Goal: Task Accomplishment & Management: Use online tool/utility

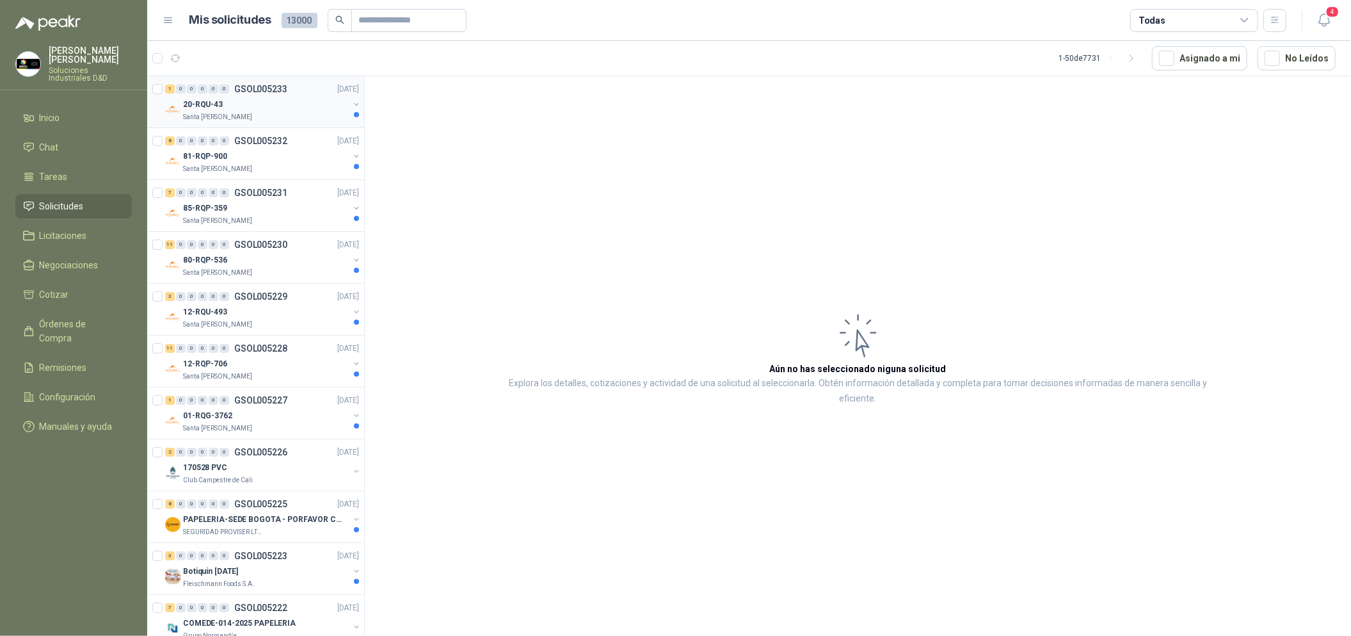
click at [293, 95] on div "1 0 0 0 0 0 GSOL005233 [DATE]" at bounding box center [263, 88] width 197 height 15
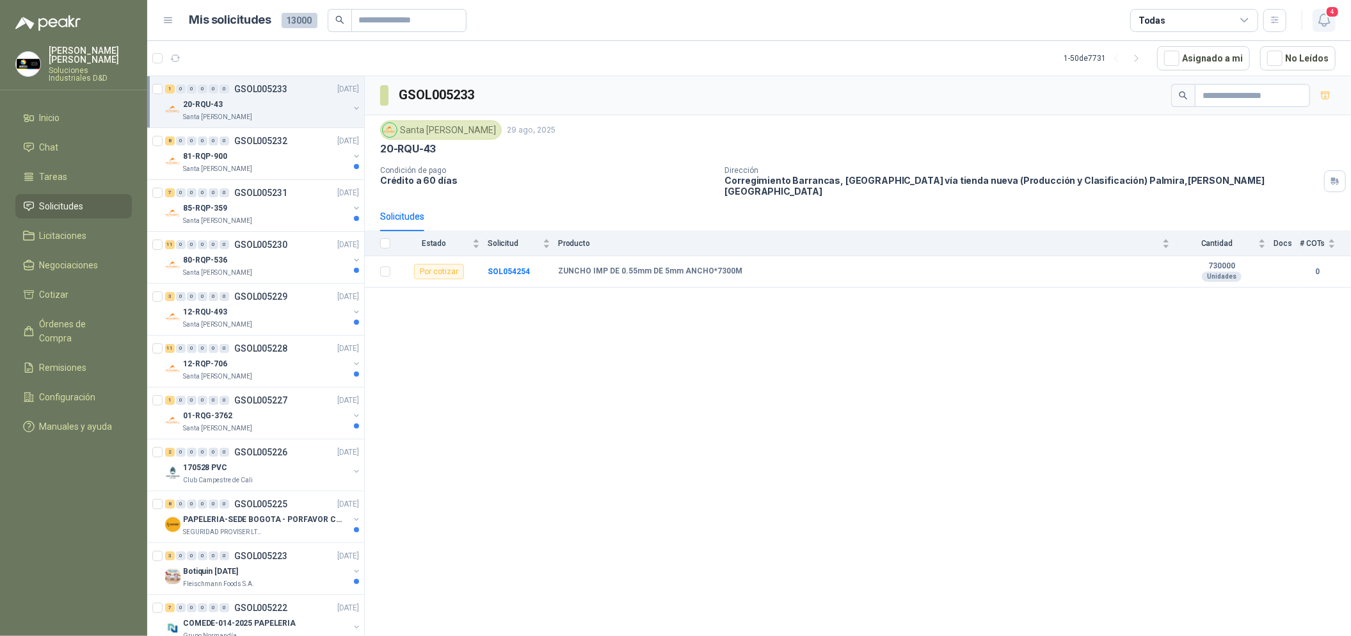
click at [1320, 24] on icon "button" at bounding box center [1325, 20] width 16 height 16
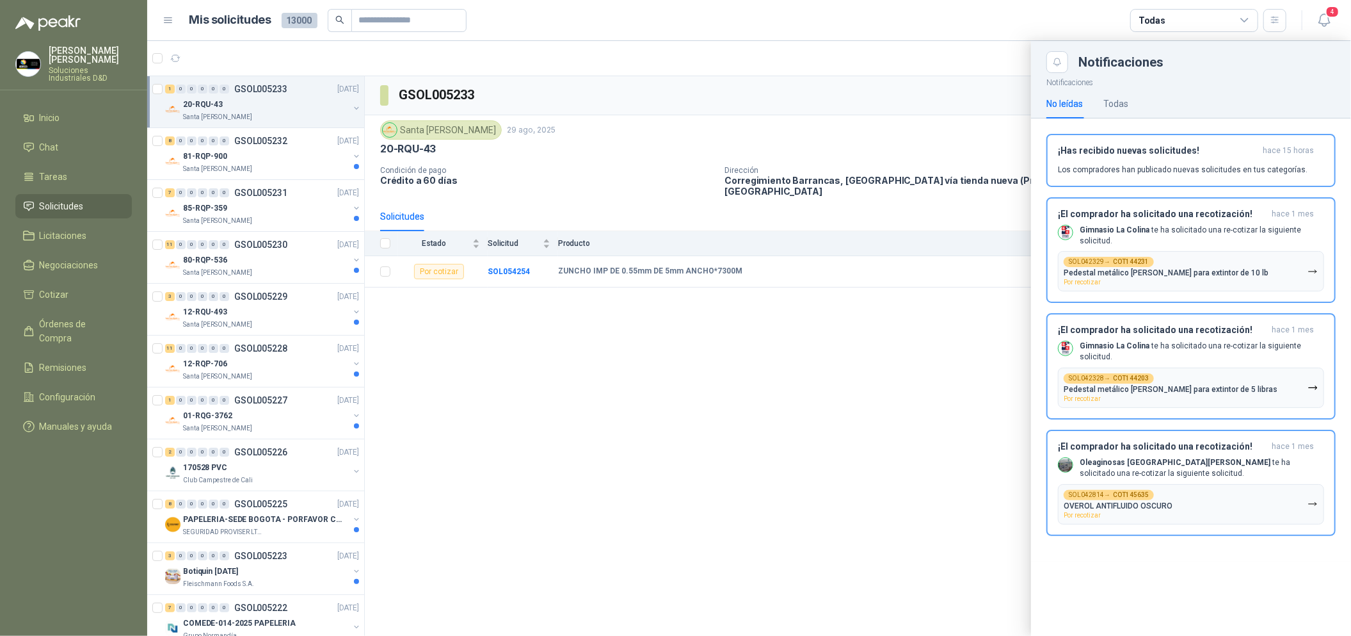
click at [941, 382] on div at bounding box center [749, 338] width 1204 height 595
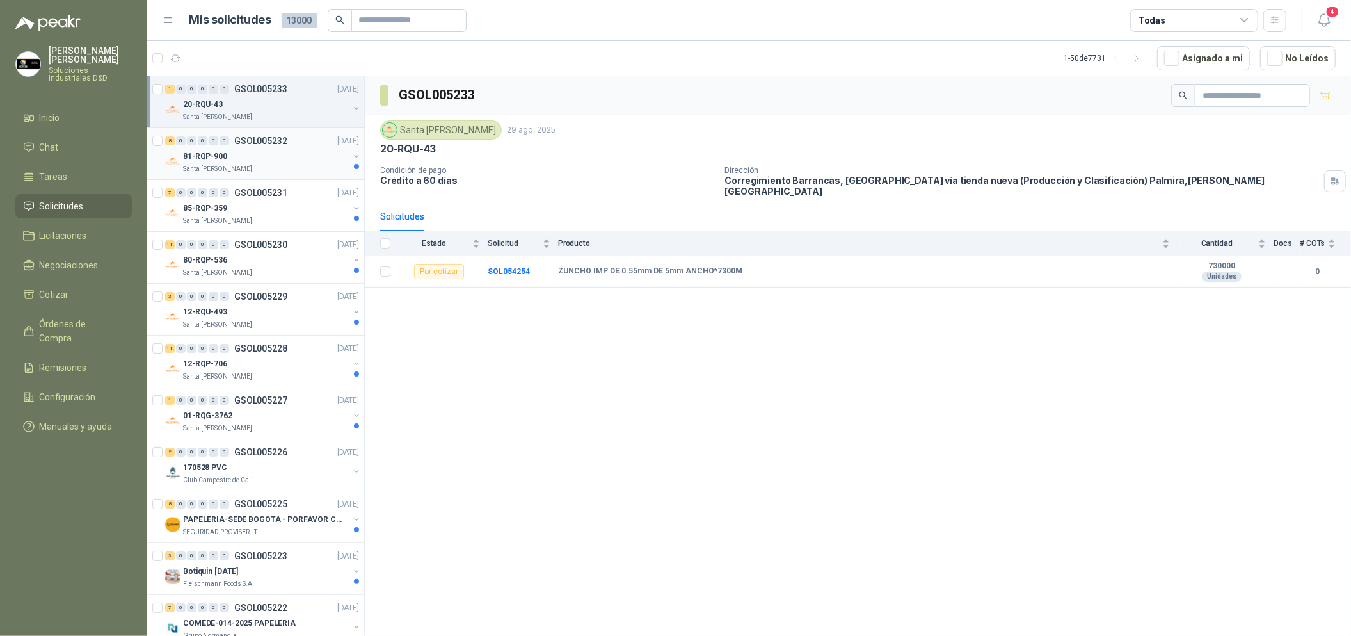
click at [280, 141] on p "GSOL005232" at bounding box center [260, 140] width 53 height 9
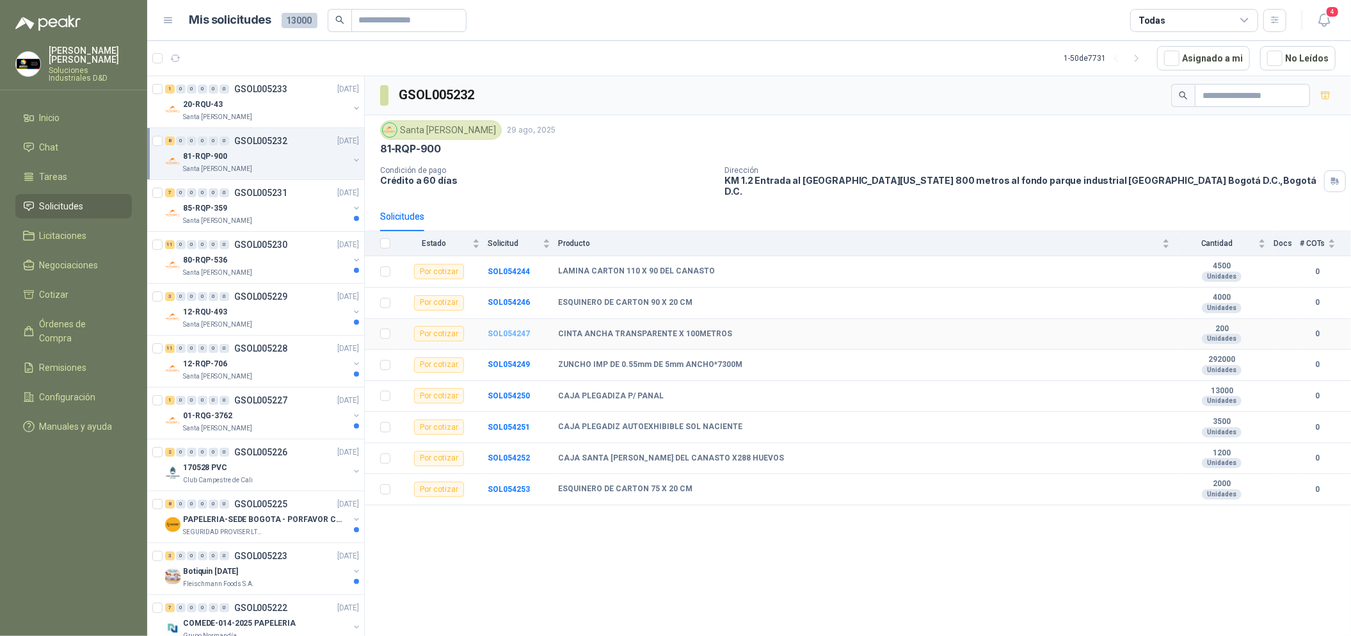
click at [514, 329] on b "SOL054247" at bounding box center [509, 333] width 42 height 9
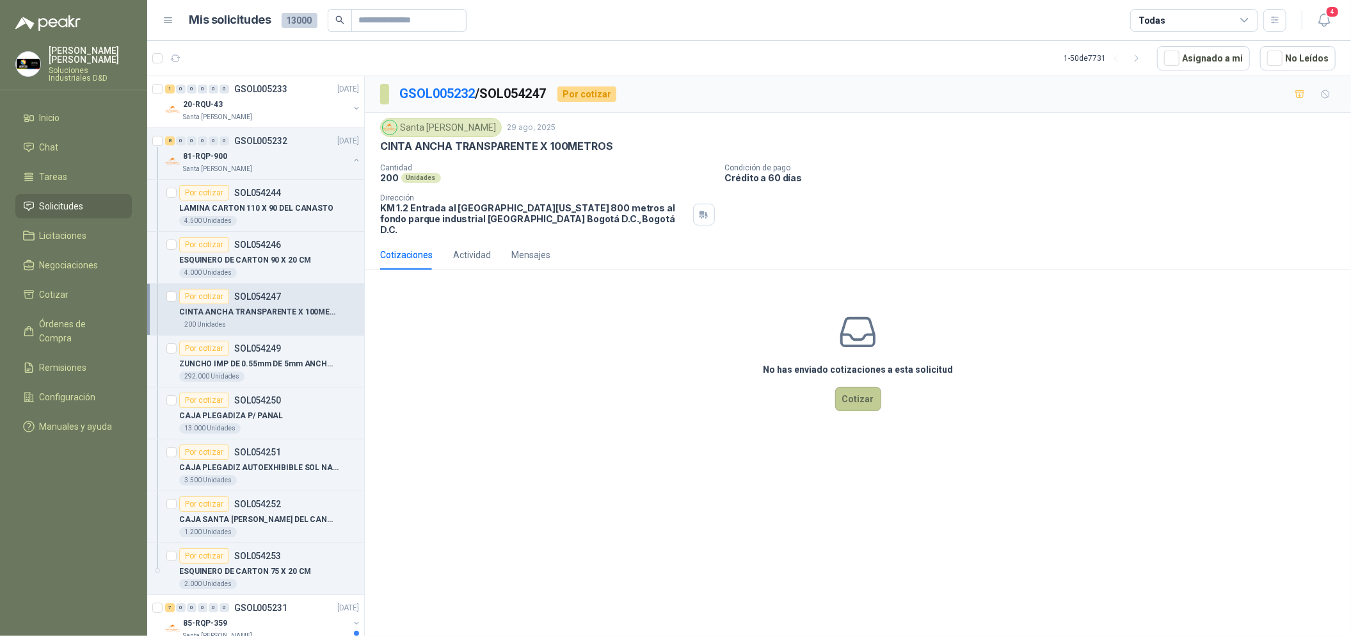
click at [874, 392] on button "Cotizar" at bounding box center [858, 399] width 46 height 24
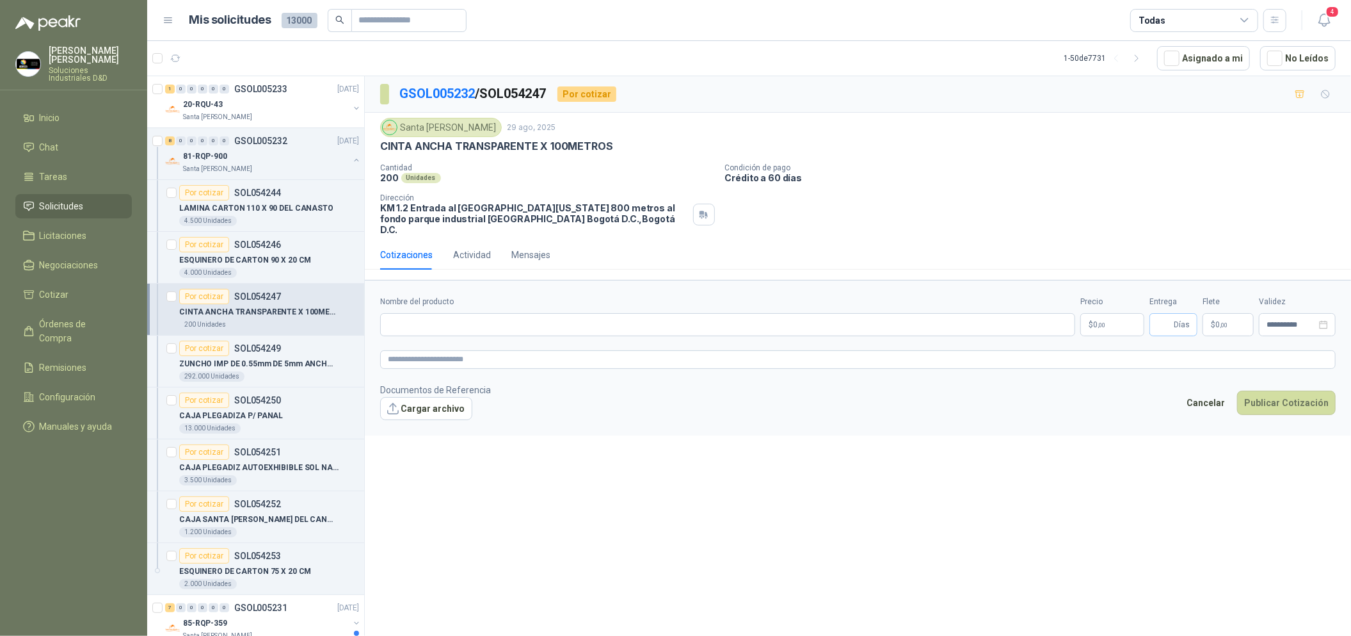
click at [1155, 314] on span "Días" at bounding box center [1174, 324] width 48 height 23
type input "*"
drag, startPoint x: 578, startPoint y: 137, endPoint x: 381, endPoint y: 148, distance: 196.8
click at [381, 148] on div "CINTA ANCHA TRANSPARENTE X 100METROS" at bounding box center [858, 146] width 956 height 13
copy p "CINTA ANCHA TRANSPARENTE X 100METROS"
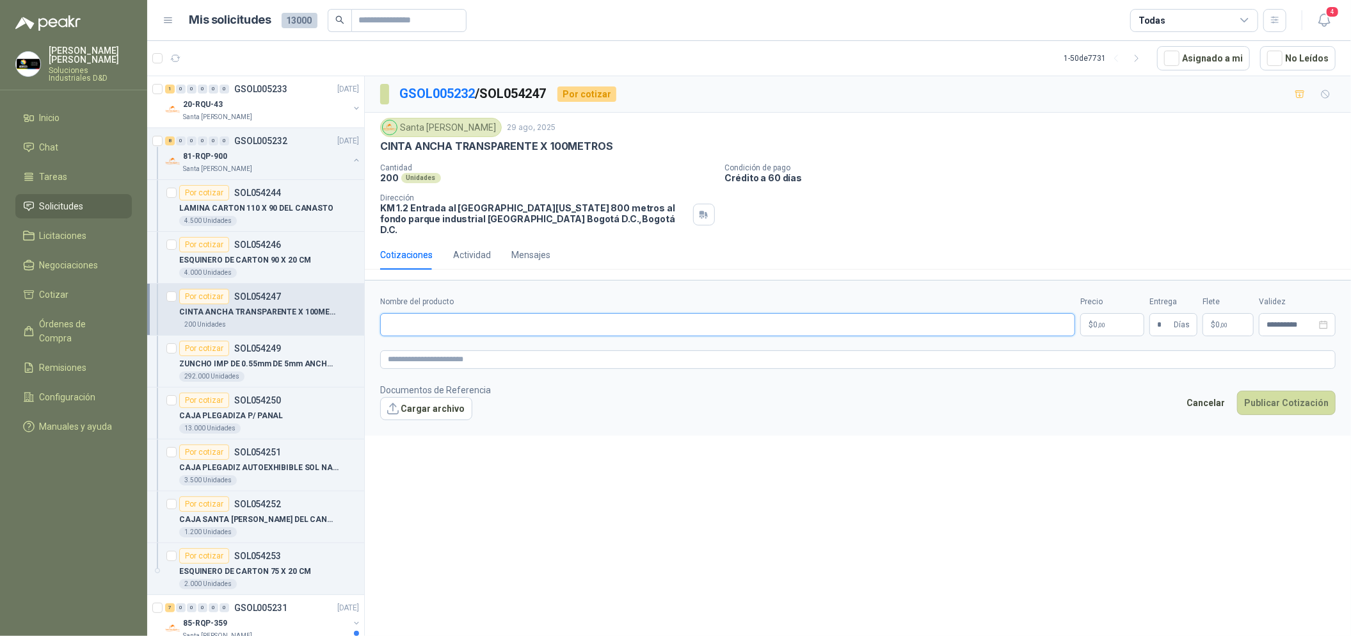
click at [498, 317] on input "Nombre del producto" at bounding box center [727, 324] width 695 height 23
paste input "**********"
type input "**********"
click at [549, 351] on textarea at bounding box center [858, 359] width 956 height 19
paste textarea "**********"
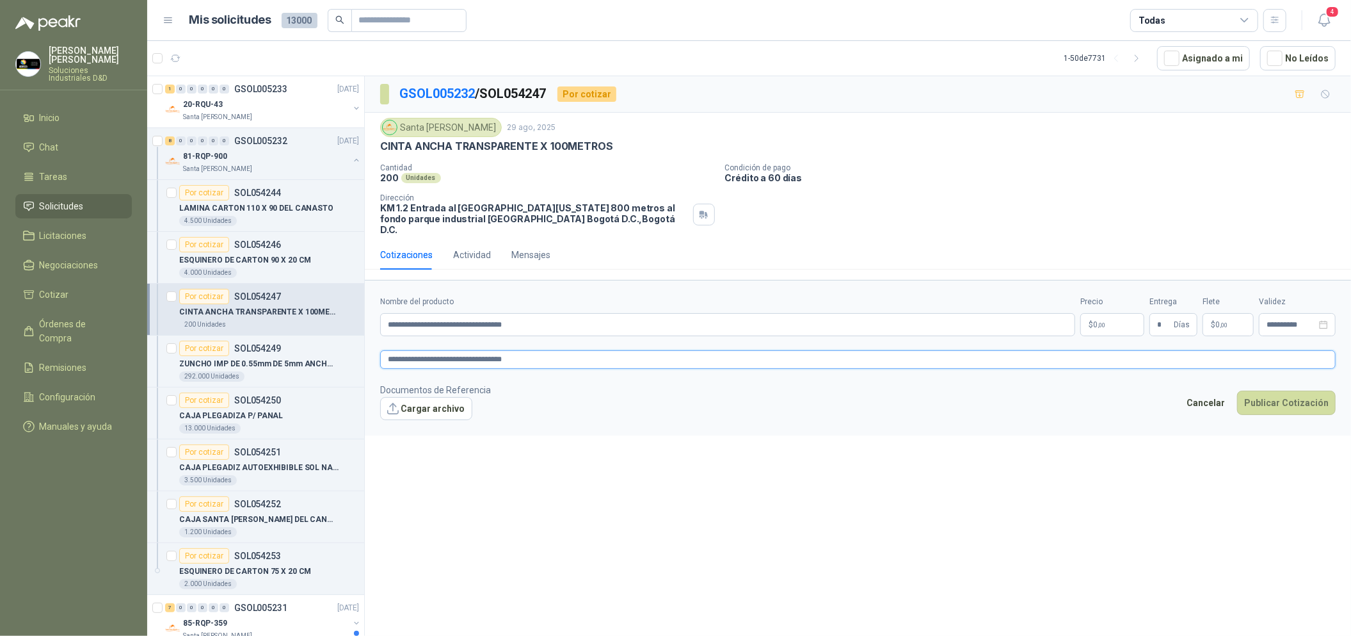
type textarea "**********"
click at [1124, 317] on body "[PERSON_NAME] Soluciones Industriales D&D Inicio Chat Tareas Solicitudes Licita…" at bounding box center [675, 318] width 1351 height 636
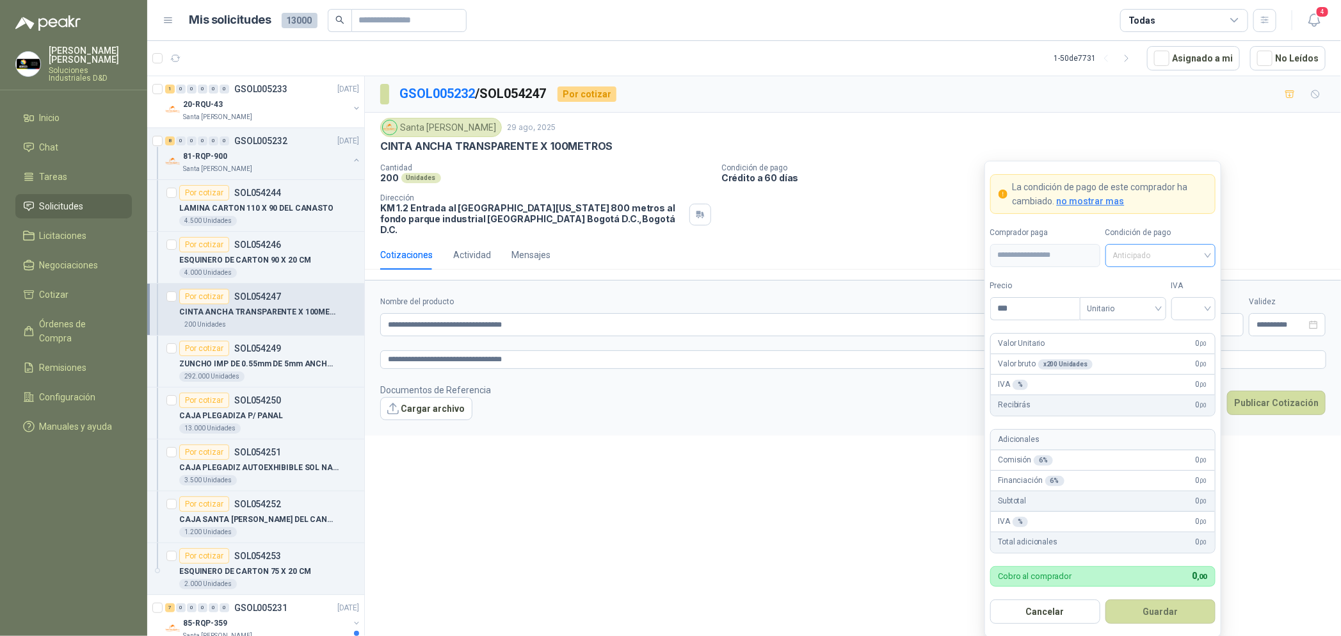
click at [1156, 257] on span "Anticipado" at bounding box center [1160, 255] width 95 height 19
click at [1170, 318] on div "Crédito a 60 días" at bounding box center [1161, 323] width 90 height 14
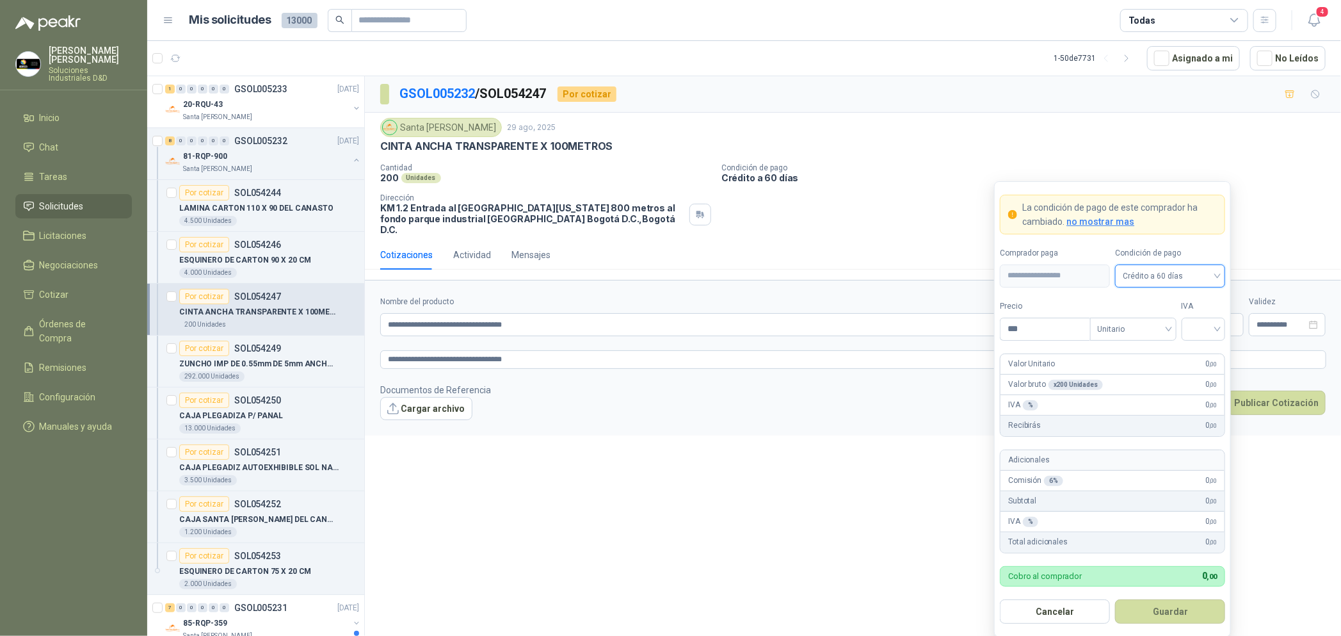
click at [1170, 271] on span "Crédito a 60 días" at bounding box center [1170, 275] width 95 height 19
click at [1169, 302] on div "Anticipado" at bounding box center [1170, 303] width 90 height 14
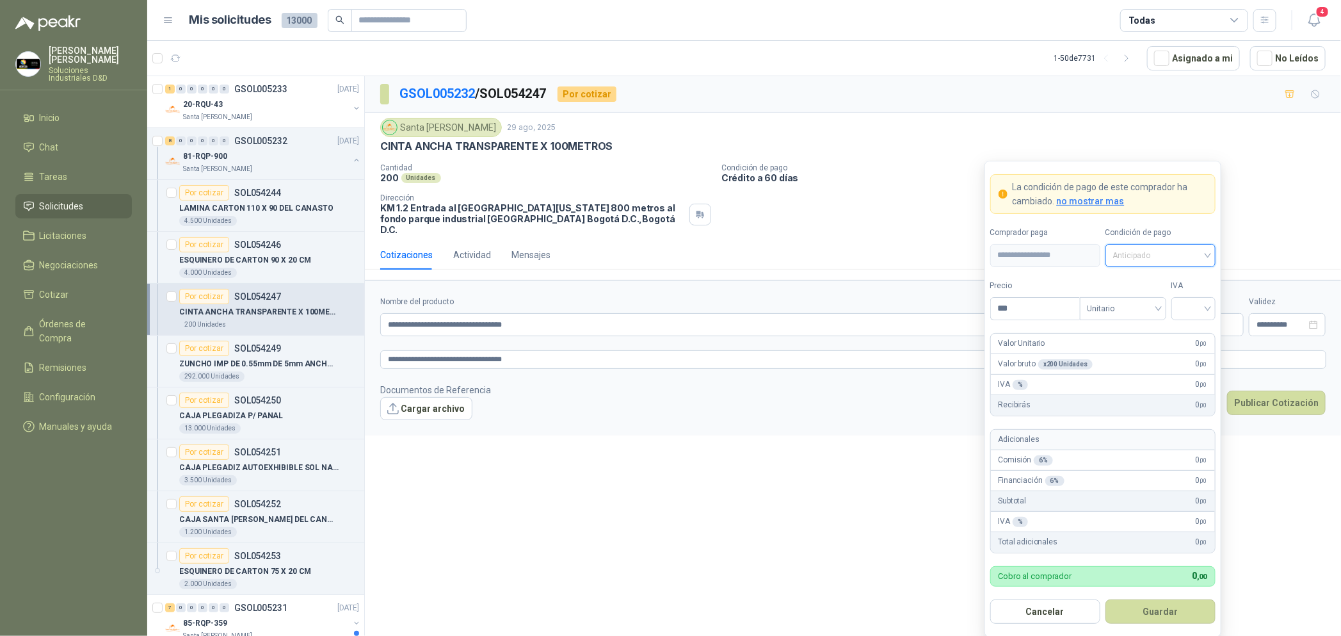
drag, startPoint x: 1170, startPoint y: 258, endPoint x: 1162, endPoint y: 291, distance: 33.5
click at [1170, 260] on span "Anticipado" at bounding box center [1160, 255] width 95 height 19
click at [1162, 303] on div "Crédito a 30 días" at bounding box center [1161, 303] width 90 height 14
click at [1183, 316] on input "search" at bounding box center [1193, 307] width 29 height 19
click at [1190, 330] on div "19%" at bounding box center [1194, 335] width 24 height 14
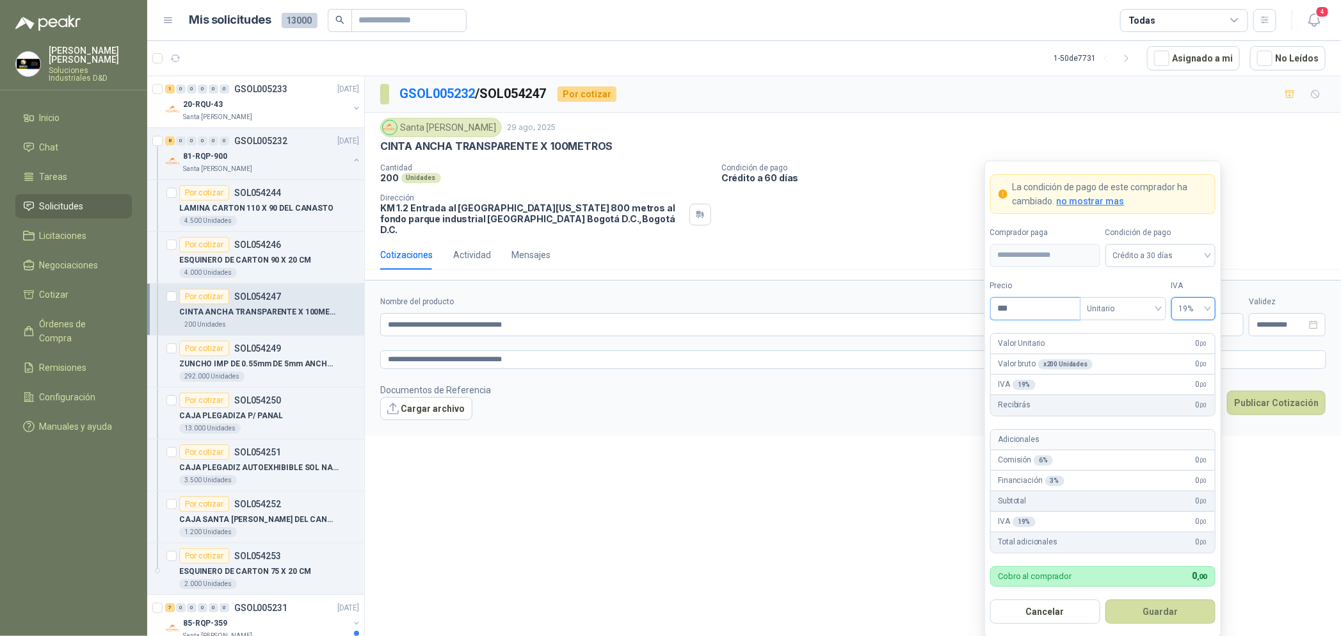
click at [1064, 307] on input "***" at bounding box center [1035, 309] width 89 height 22
type input "*******"
click at [1162, 601] on button "Guardar" at bounding box center [1160, 611] width 110 height 24
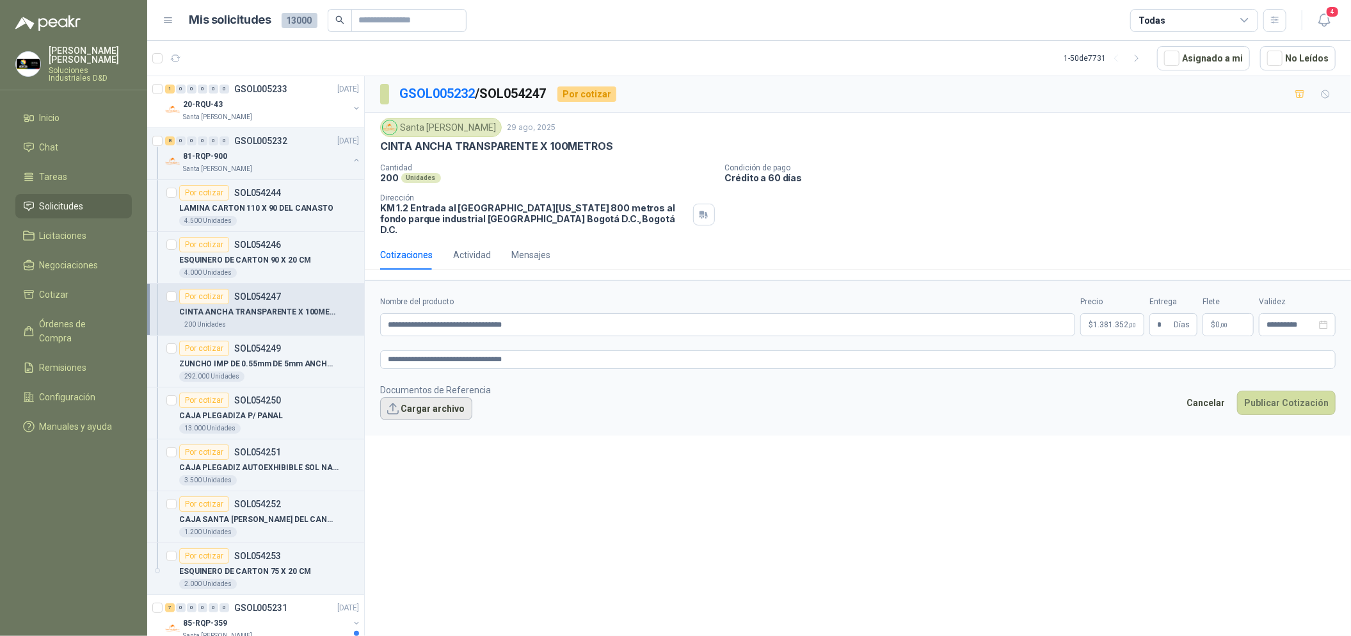
click at [422, 401] on button "Cargar archivo" at bounding box center [426, 408] width 92 height 23
click at [1271, 416] on button "Publicar Cotización" at bounding box center [1286, 419] width 99 height 24
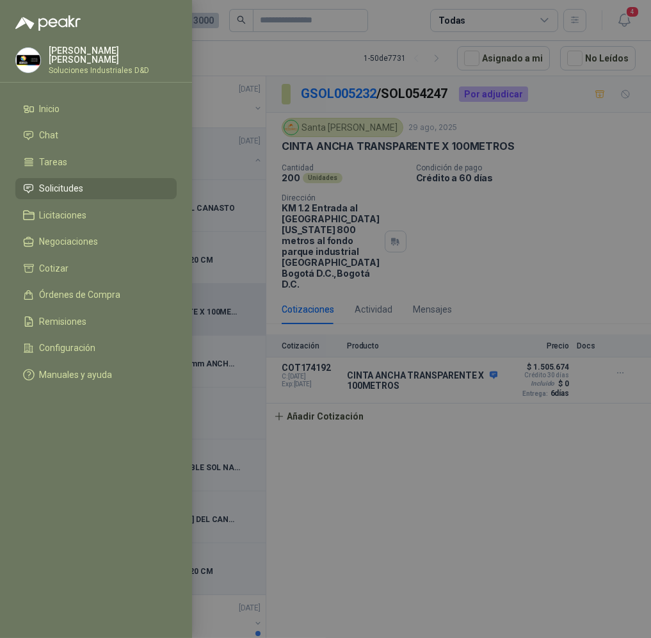
click at [468, 389] on div at bounding box center [325, 319] width 651 height 638
